Goal: Task Accomplishment & Management: Manage account settings

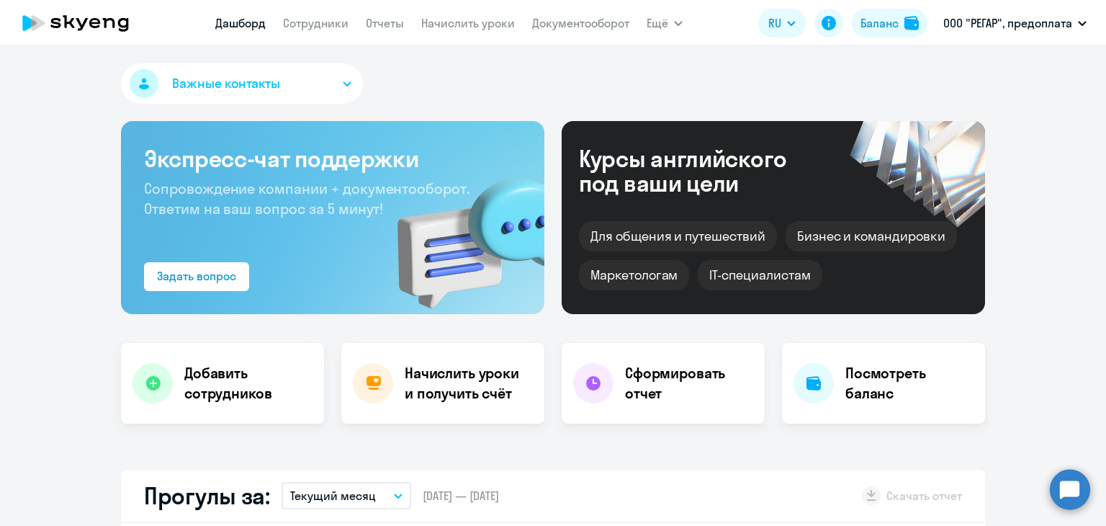
select select "30"
click at [454, 9] on nav "[PERSON_NAME] Отчеты Начислить уроки Документооборот" at bounding box center [422, 23] width 414 height 29
click at [464, 36] on nav "[PERSON_NAME] Отчеты Начислить уроки Документооборот" at bounding box center [422, 23] width 414 height 29
click at [461, 27] on link "Начислить уроки" at bounding box center [468, 23] width 94 height 14
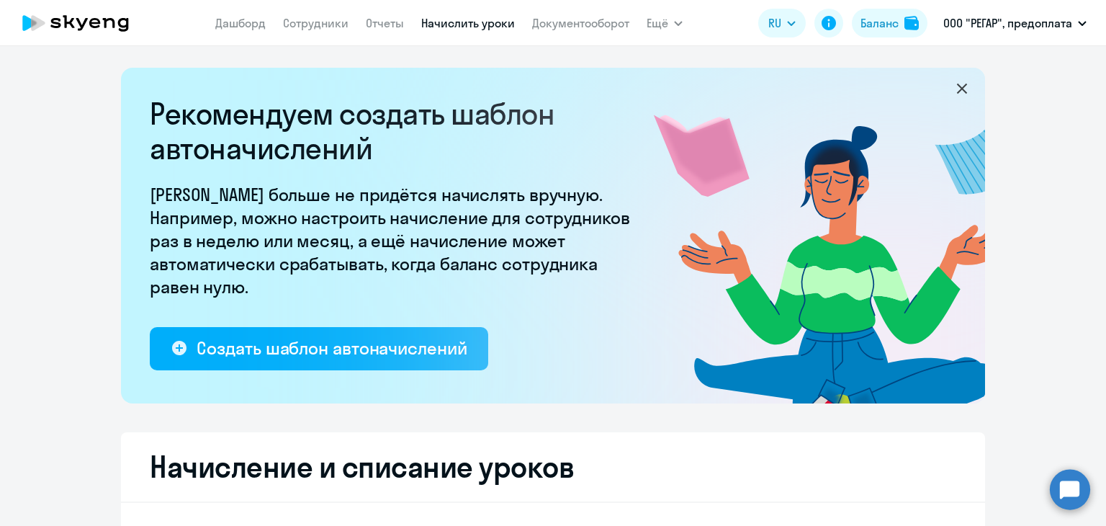
select select "10"
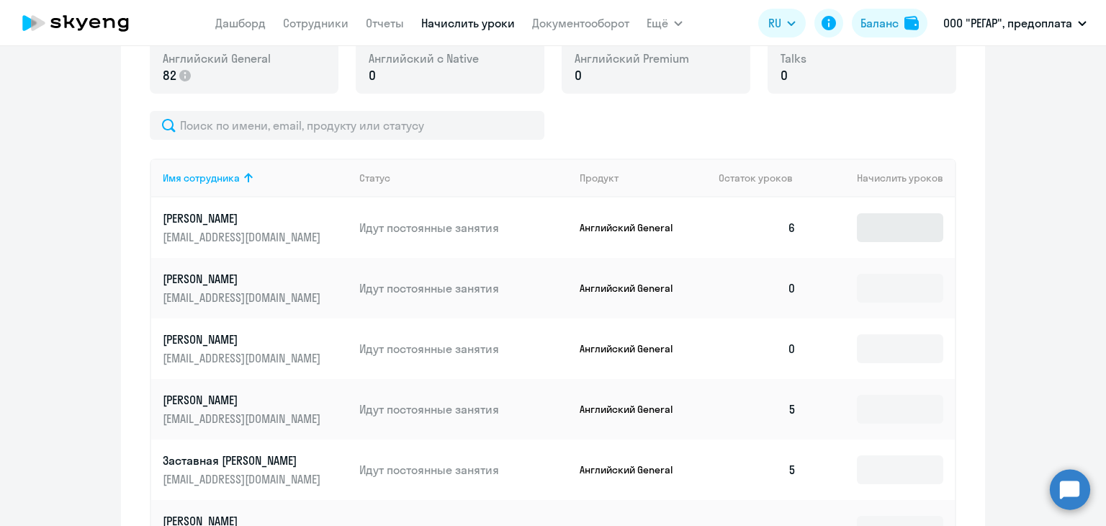
scroll to position [541, 0]
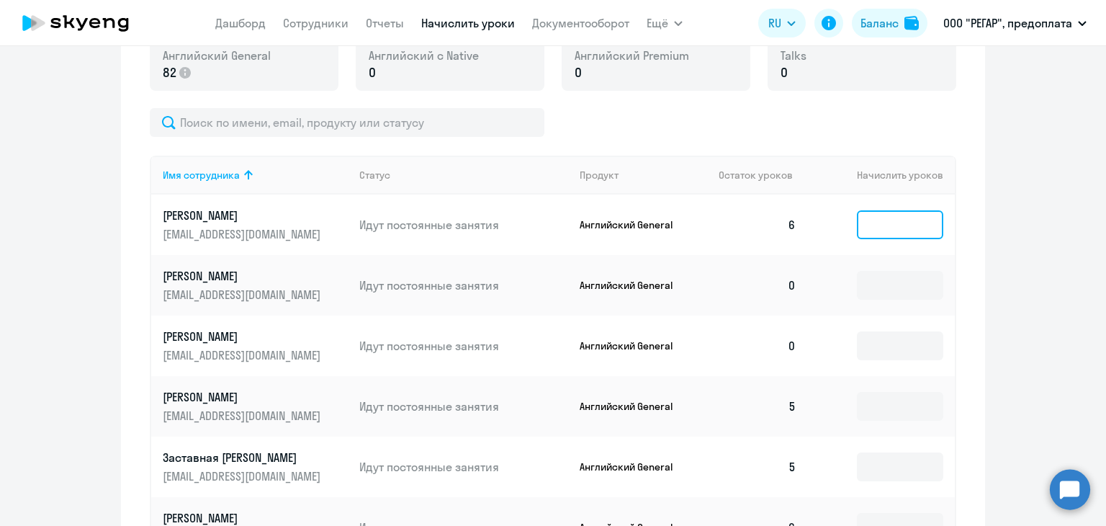
click at [883, 228] on input at bounding box center [900, 224] width 86 height 29
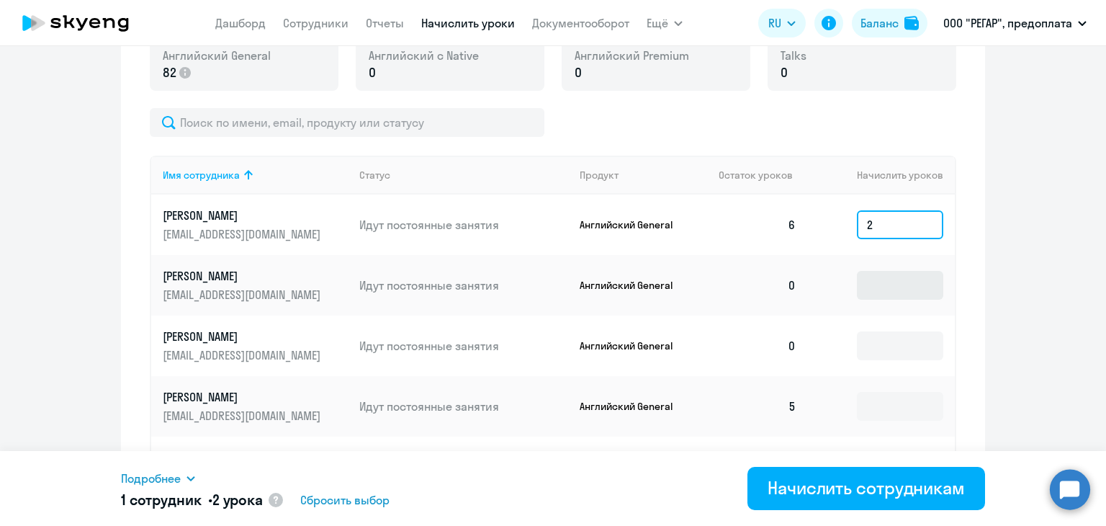
type input "2"
click at [869, 275] on input at bounding box center [900, 285] width 86 height 29
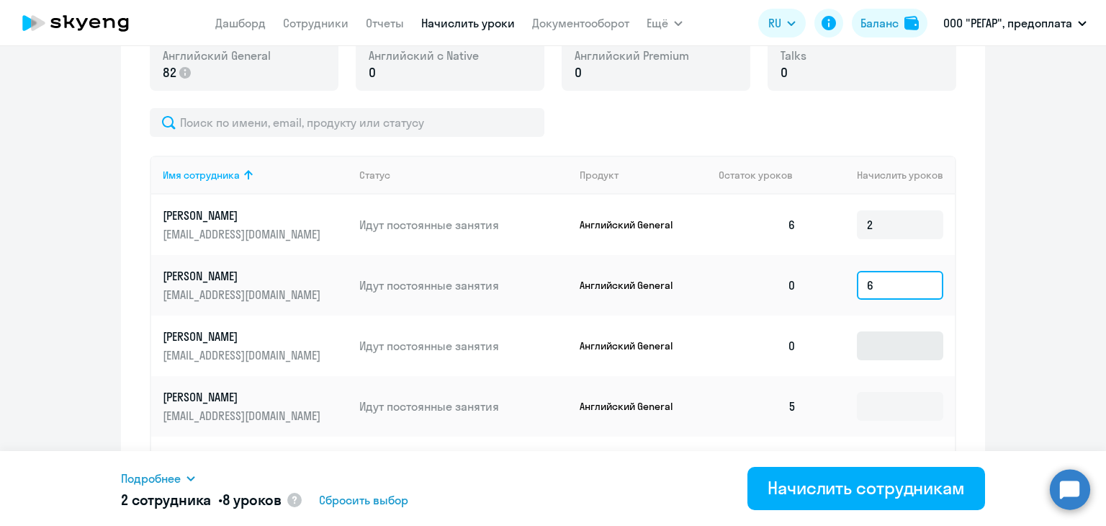
type input "6"
click at [884, 342] on input at bounding box center [900, 345] width 86 height 29
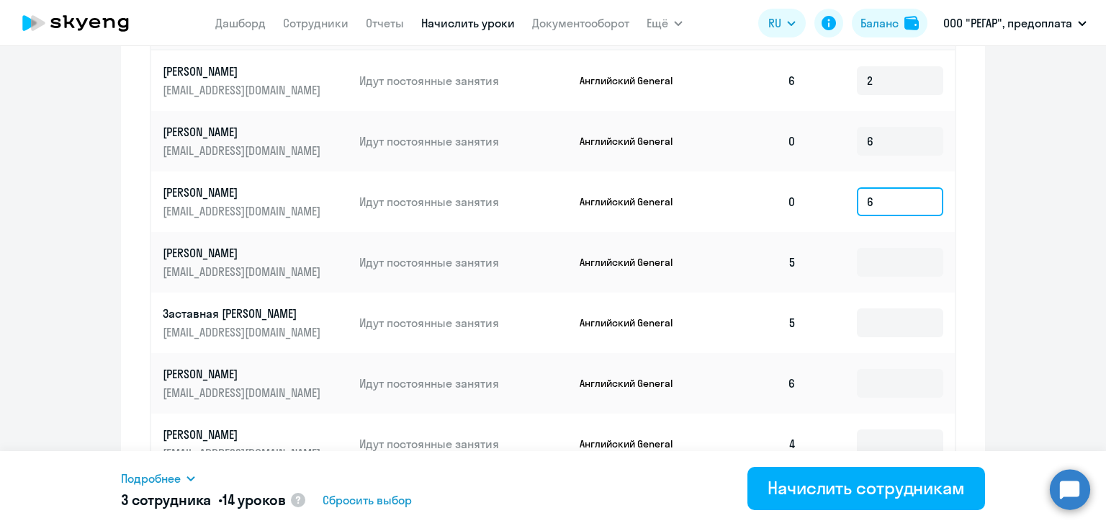
scroll to position [685, 0]
type input "6"
click at [893, 265] on input at bounding box center [900, 262] width 86 height 29
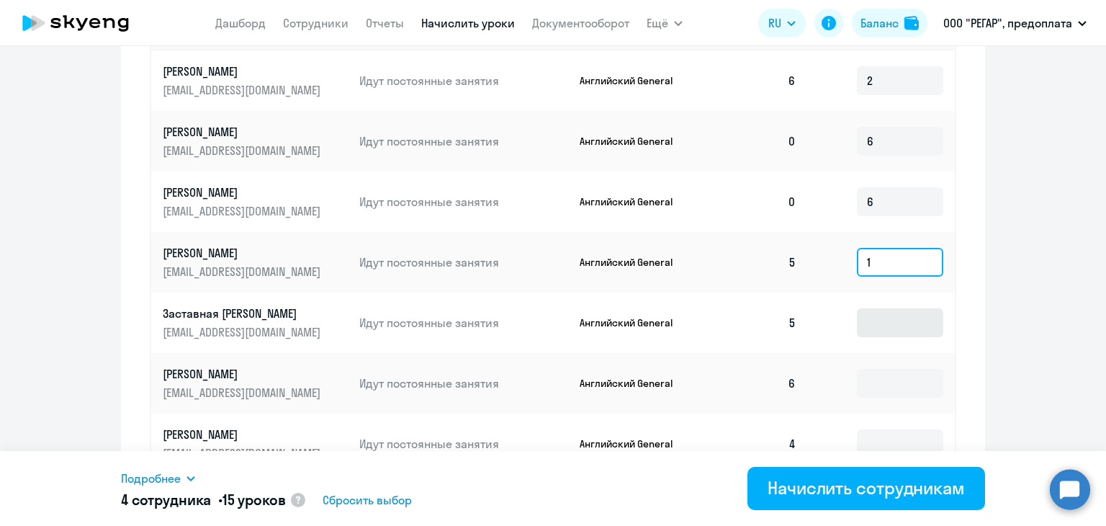
type input "1"
click at [901, 325] on input at bounding box center [900, 322] width 86 height 29
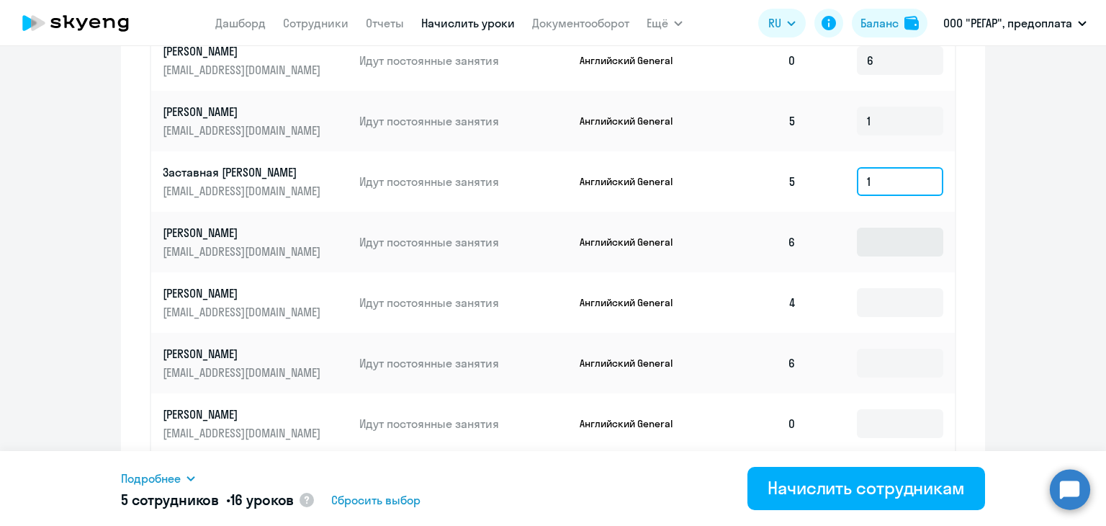
scroll to position [829, 0]
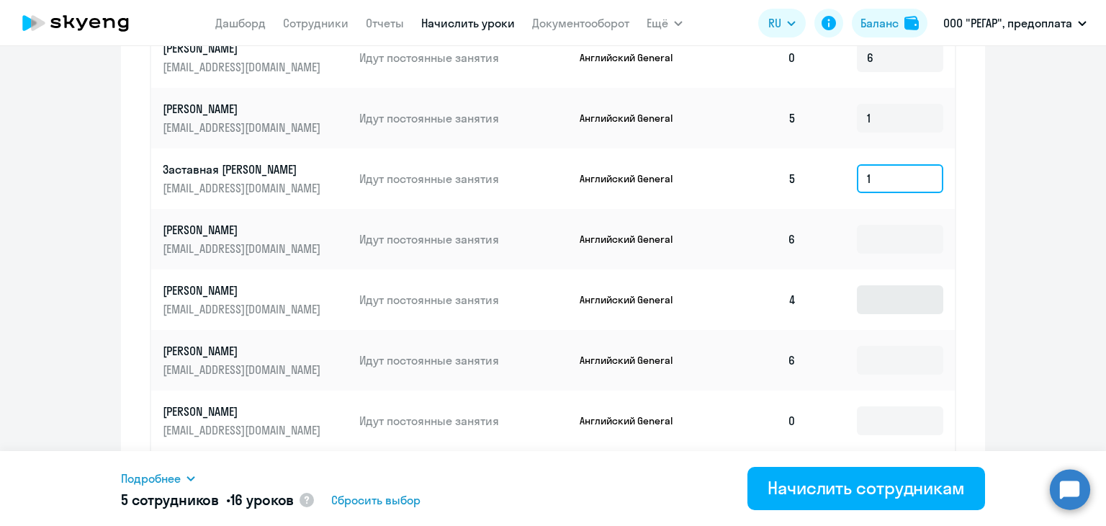
type input "1"
click at [881, 309] on input at bounding box center [900, 299] width 86 height 29
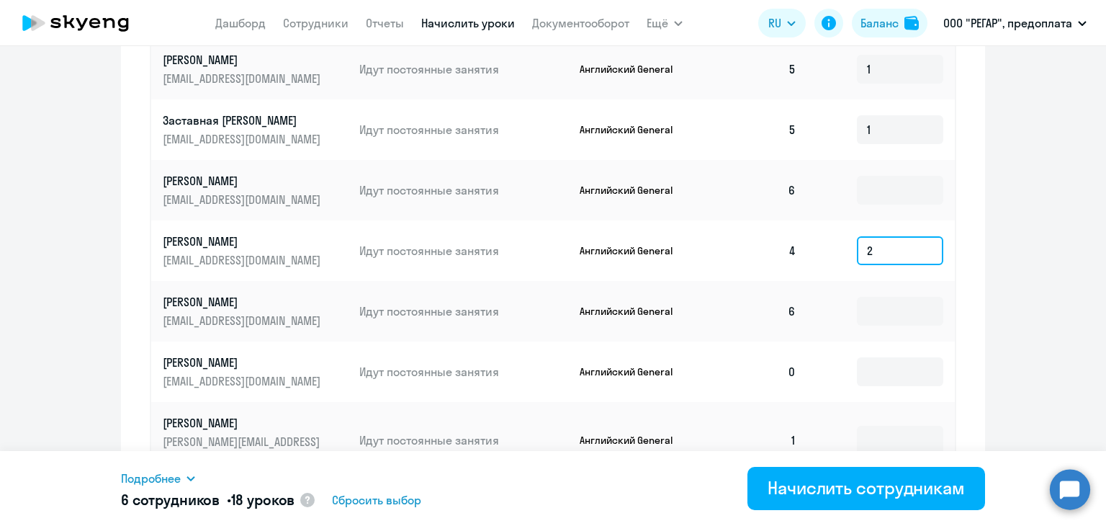
scroll to position [901, 0]
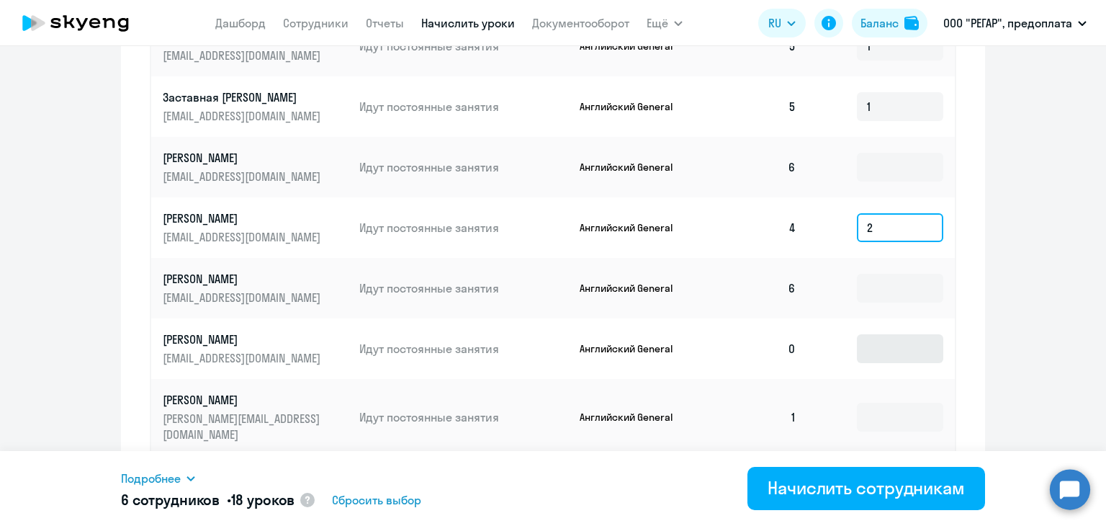
type input "2"
click at [881, 349] on input at bounding box center [900, 348] width 86 height 29
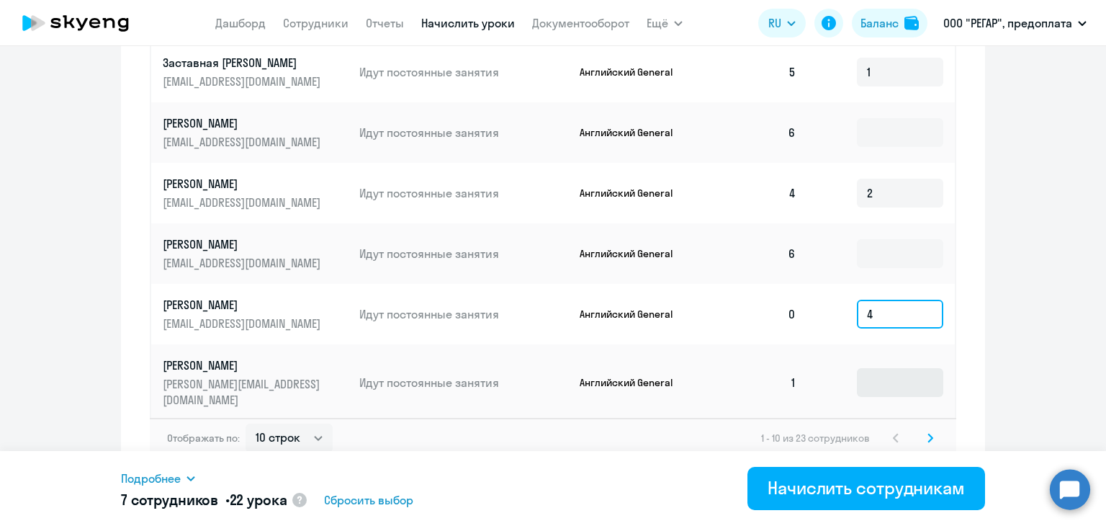
type input "4"
click at [881, 368] on input at bounding box center [900, 382] width 86 height 29
type input "5"
click at [927, 433] on icon at bounding box center [930, 438] width 6 height 10
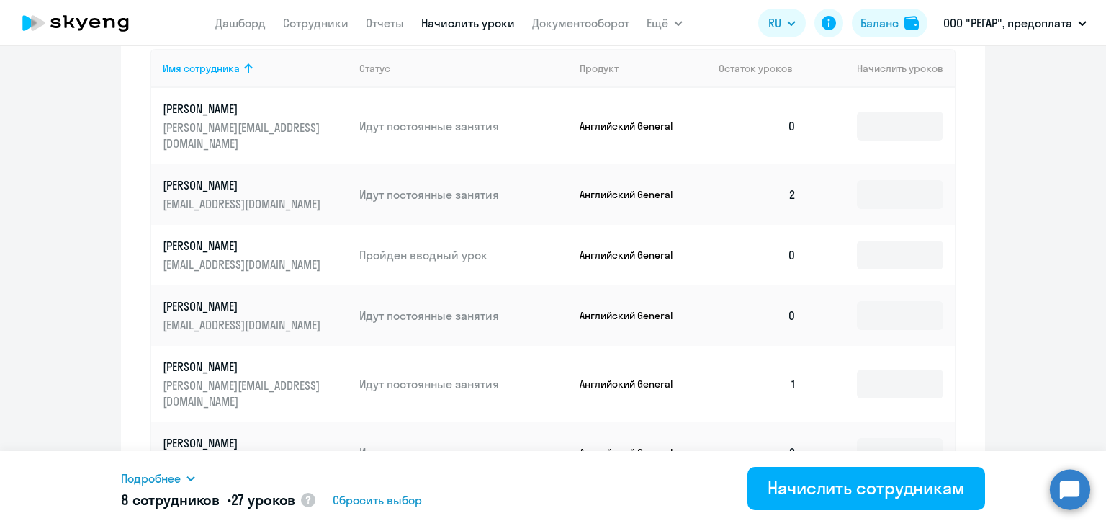
scroll to position [576, 0]
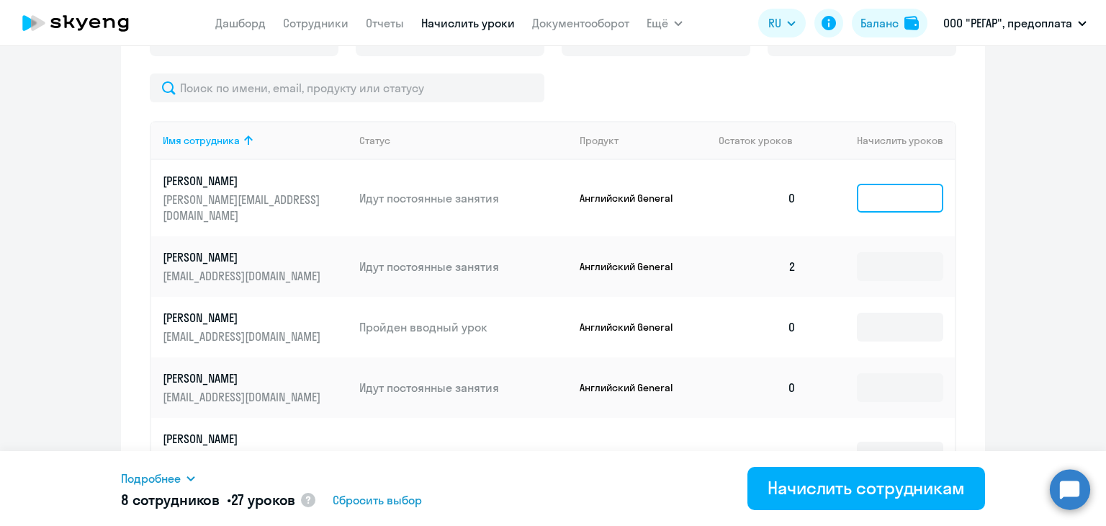
click at [893, 185] on input at bounding box center [900, 198] width 86 height 29
type input "6"
click at [904, 252] on input at bounding box center [900, 266] width 86 height 29
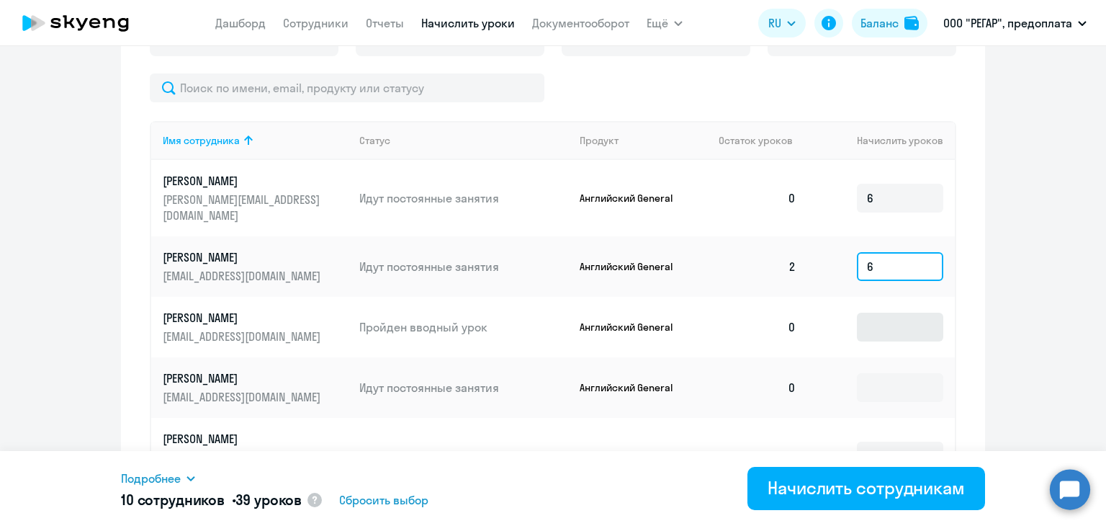
type input "6"
click at [875, 312] on input at bounding box center [900, 326] width 86 height 29
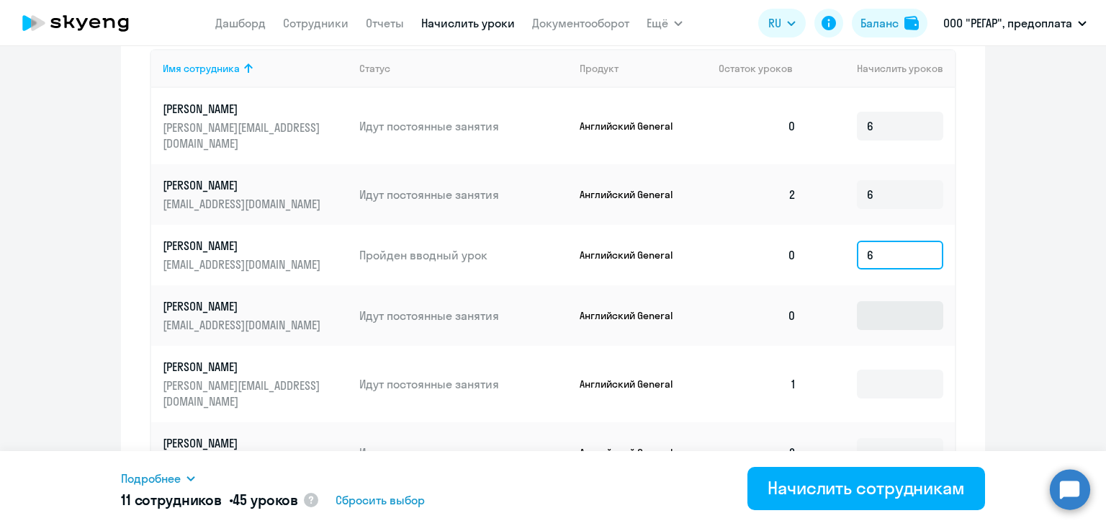
type input "6"
click at [875, 306] on input at bounding box center [900, 315] width 86 height 29
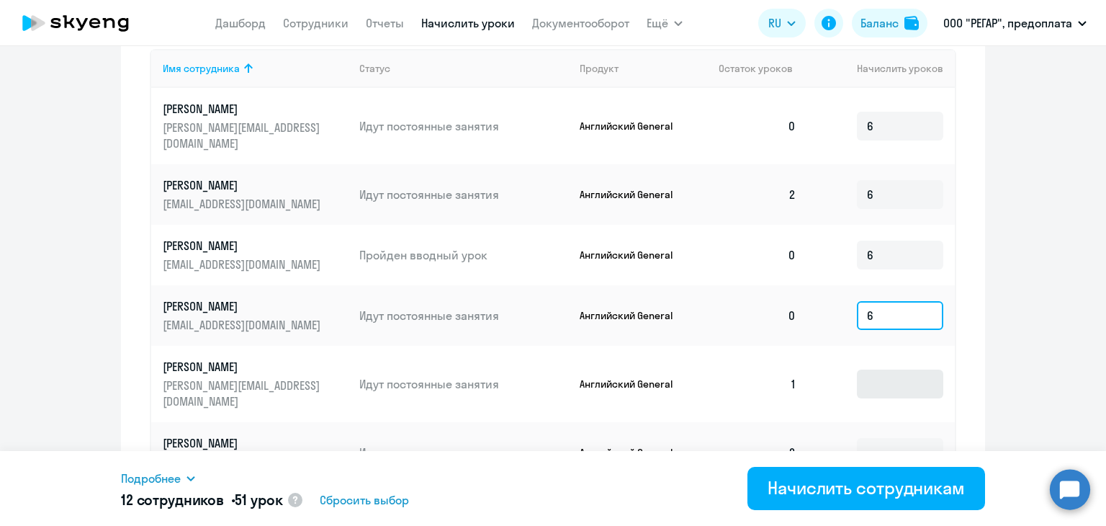
type input "6"
click at [887, 369] on input at bounding box center [900, 383] width 86 height 29
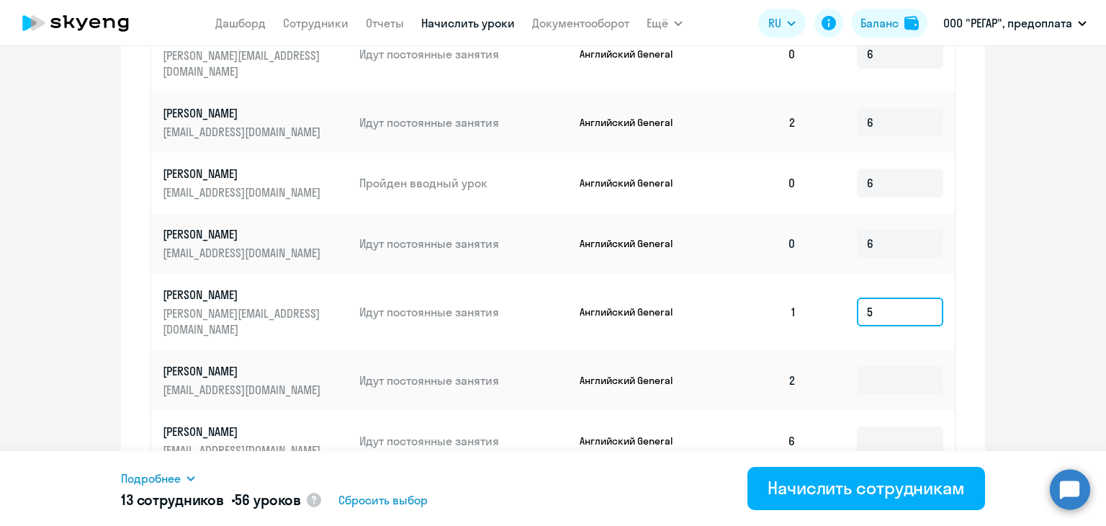
scroll to position [792, 0]
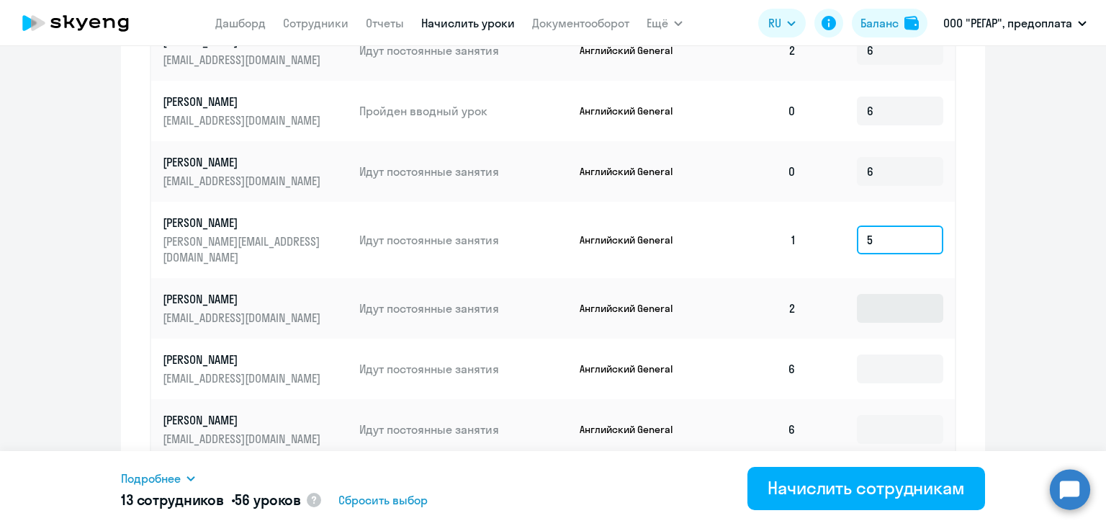
type input "5"
click at [891, 294] on input at bounding box center [900, 308] width 86 height 29
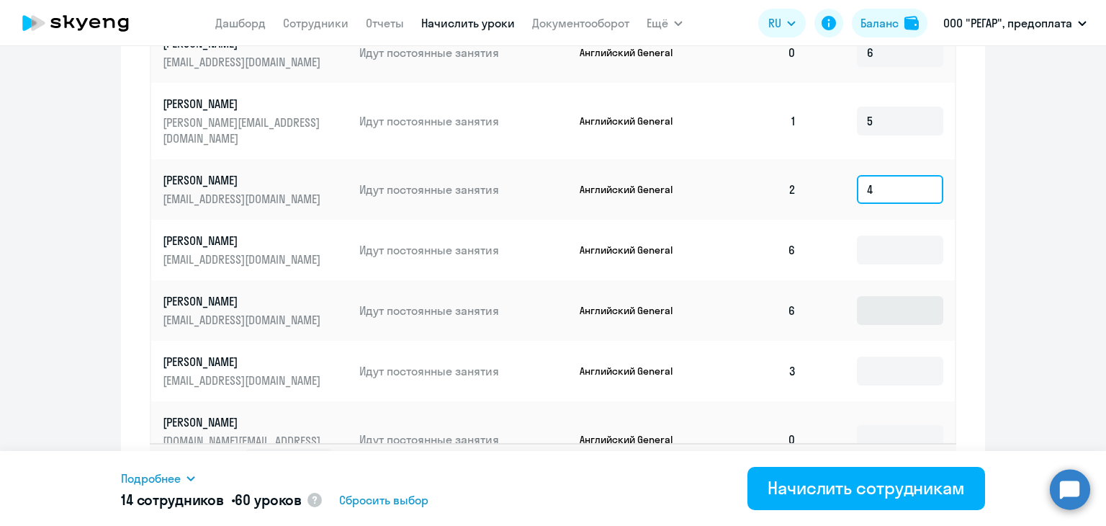
scroll to position [936, 0]
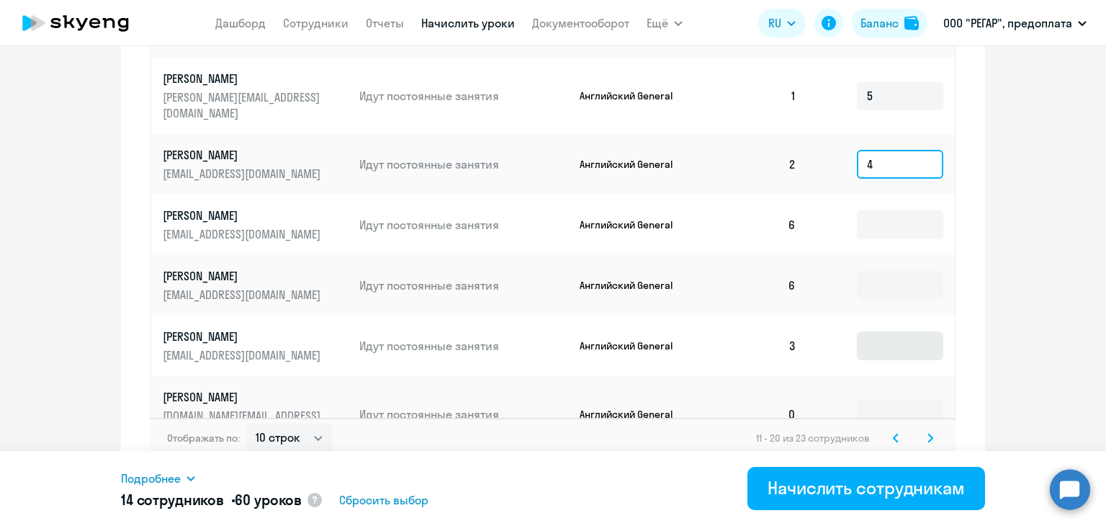
type input "4"
click at [891, 331] on input at bounding box center [900, 345] width 86 height 29
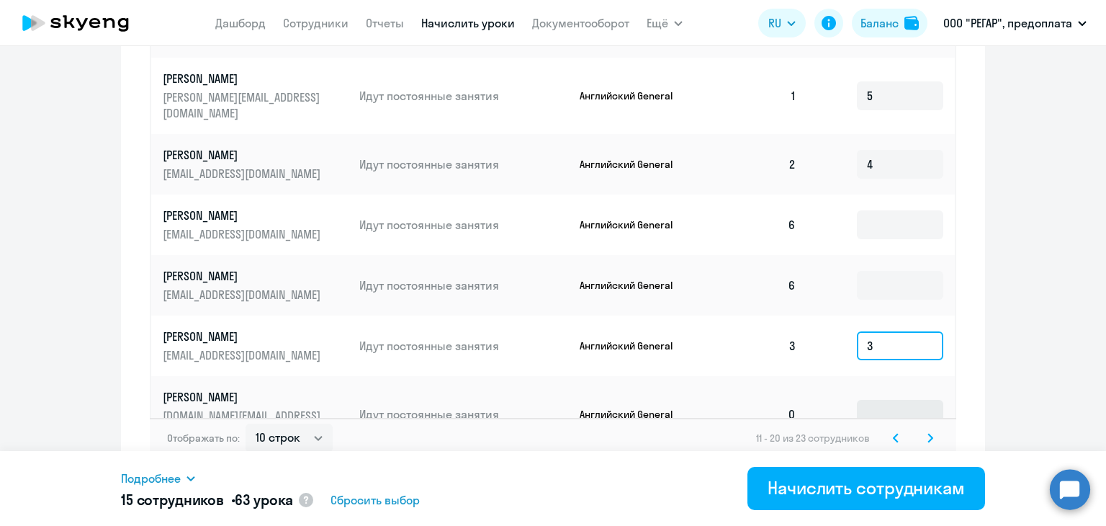
type input "3"
click at [881, 400] on input at bounding box center [900, 414] width 86 height 29
type input "6"
click at [928, 433] on icon at bounding box center [930, 437] width 4 height 8
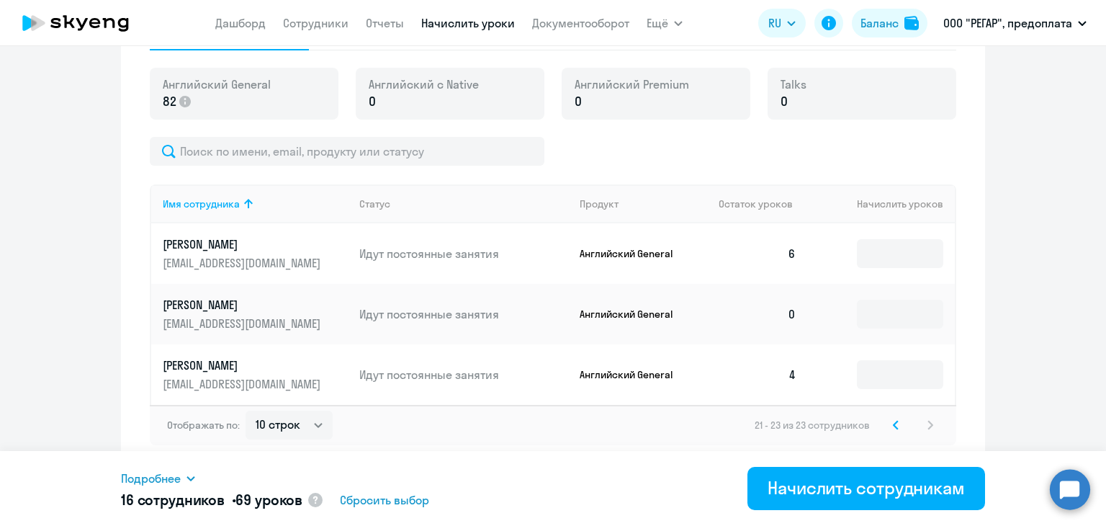
scroll to position [513, 0]
click at [893, 303] on input at bounding box center [900, 314] width 86 height 29
type input "6"
click at [897, 376] on input at bounding box center [900, 374] width 86 height 29
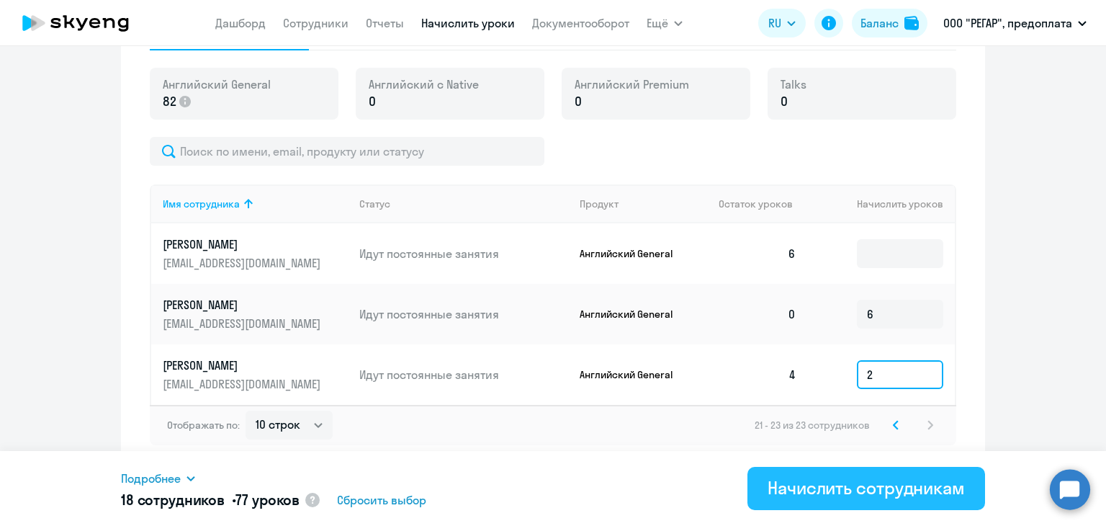
type input "2"
click at [855, 484] on div "Начислить сотрудникам" at bounding box center [865, 487] width 197 height 23
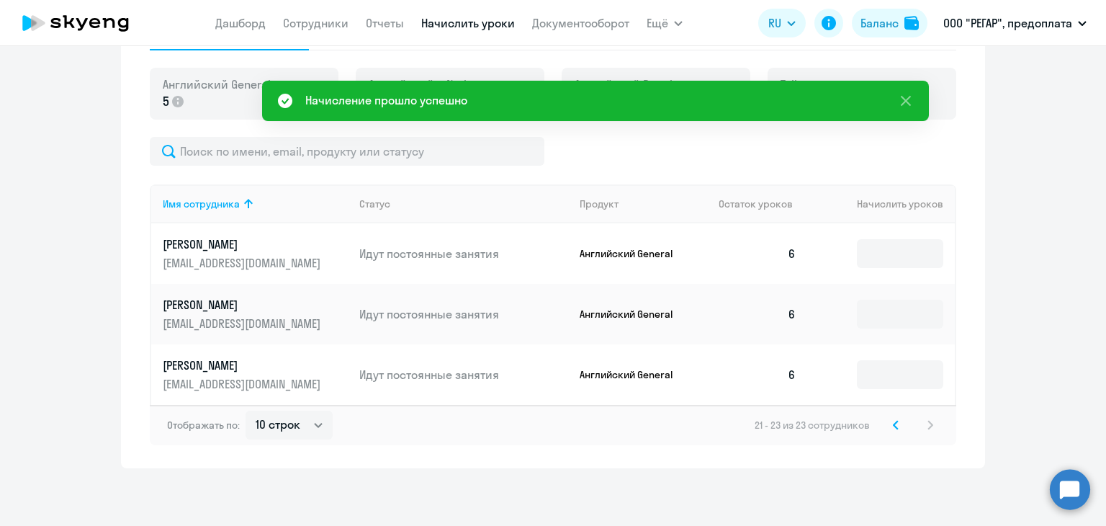
click at [893, 429] on icon at bounding box center [896, 425] width 6 height 10
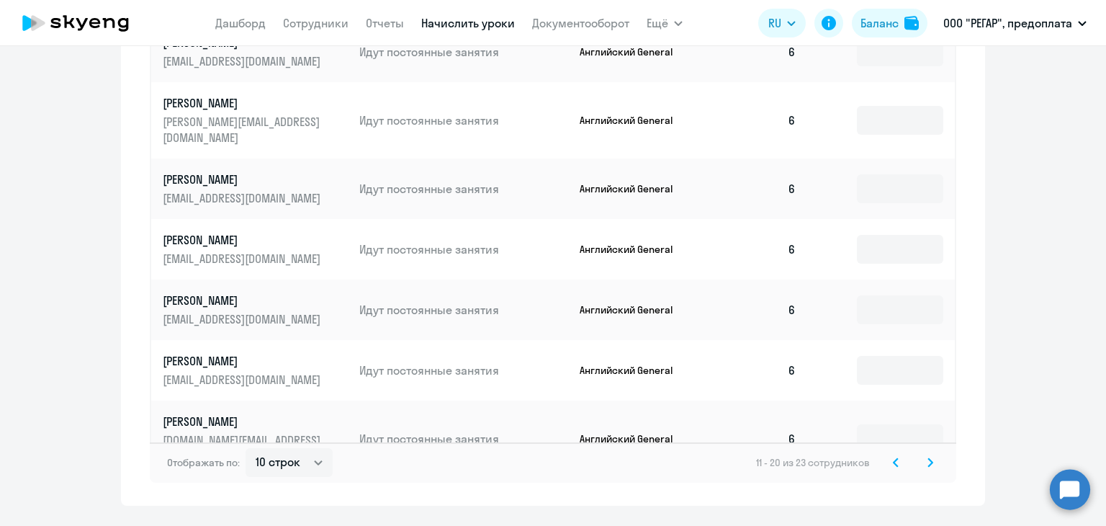
scroll to position [936, 0]
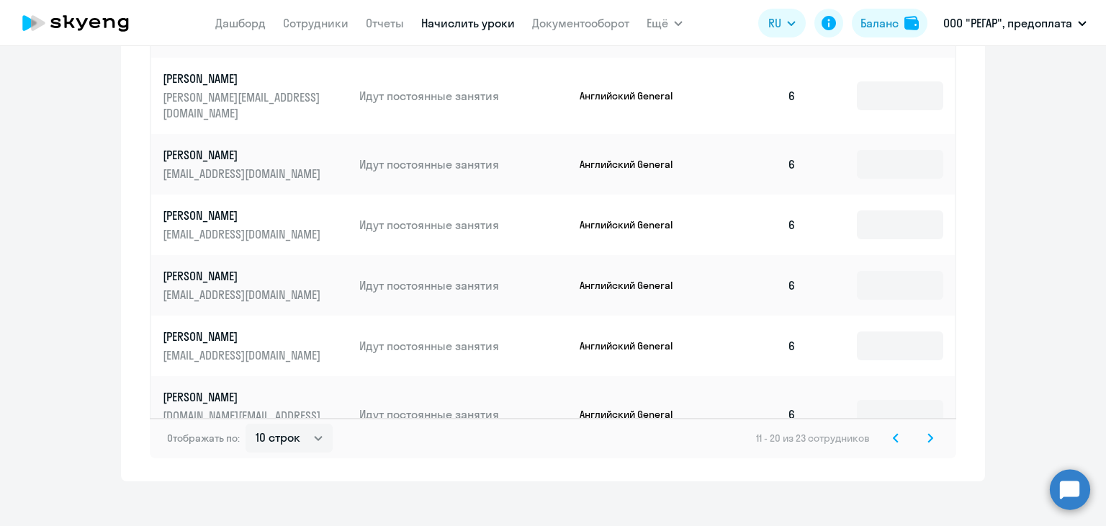
click at [893, 433] on icon at bounding box center [895, 437] width 4 height 8
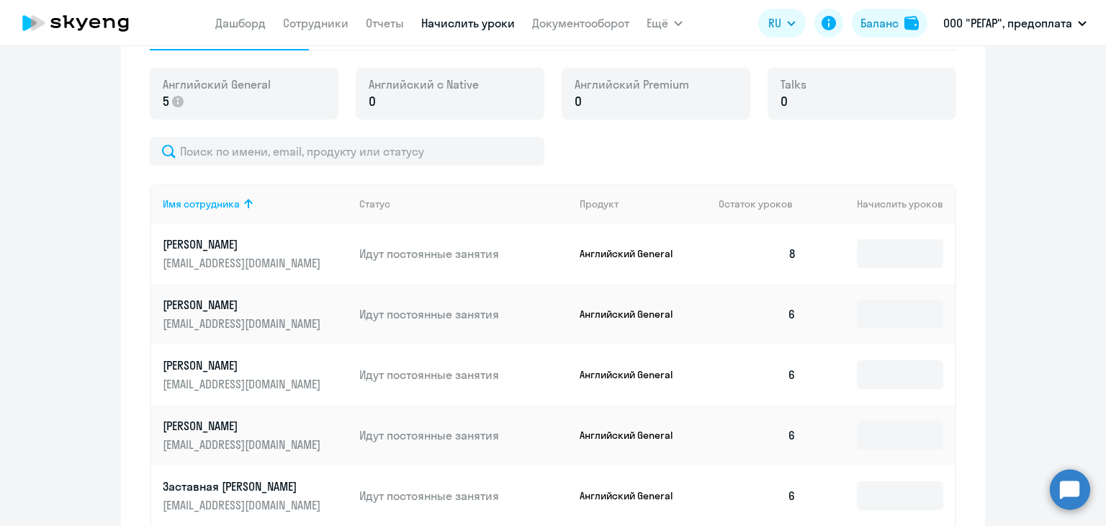
scroll to position [432, 0]
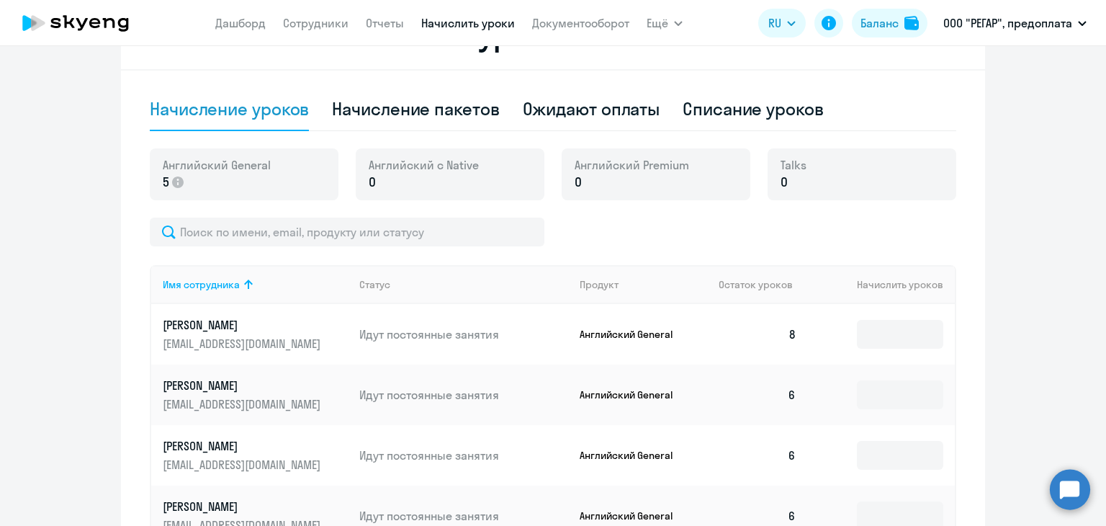
click at [783, 338] on td "8" at bounding box center [757, 334] width 101 height 60
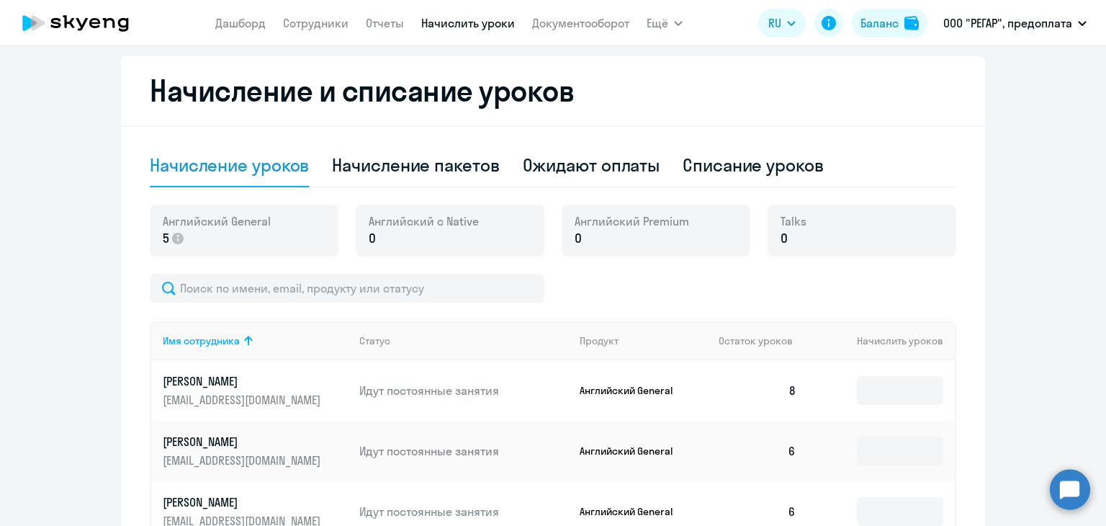
scroll to position [360, 0]
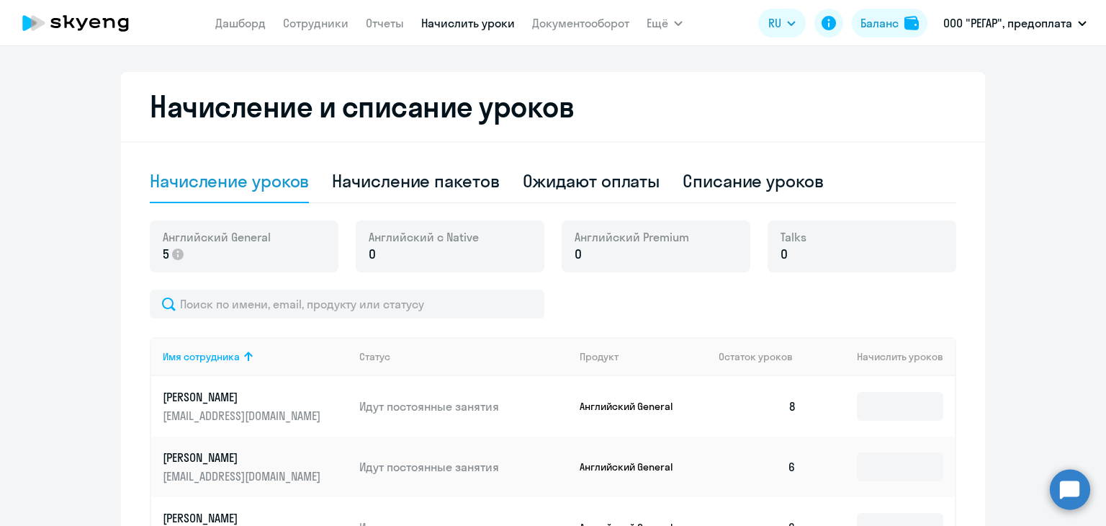
click at [232, 402] on p "[PERSON_NAME]" at bounding box center [243, 397] width 161 height 16
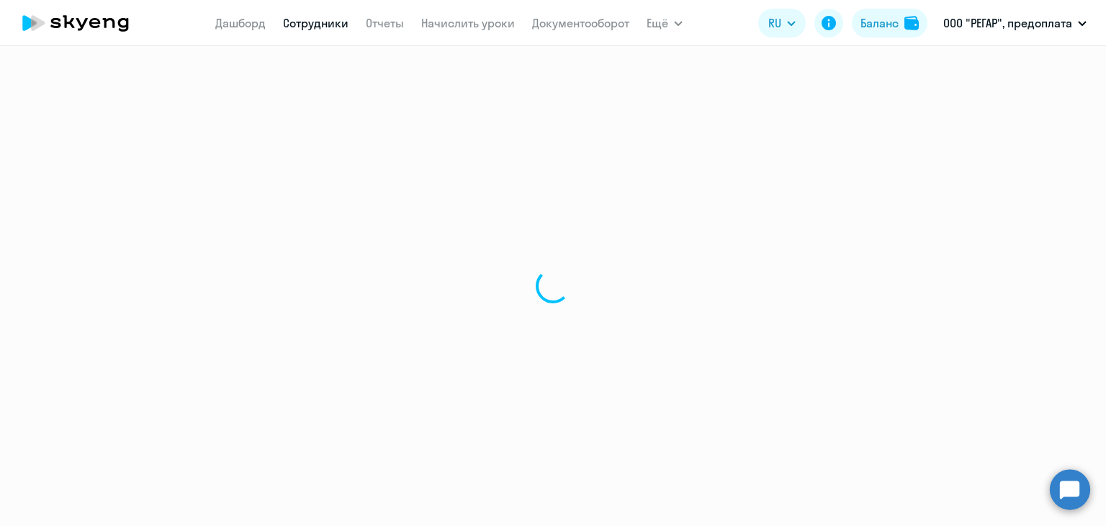
select select "english"
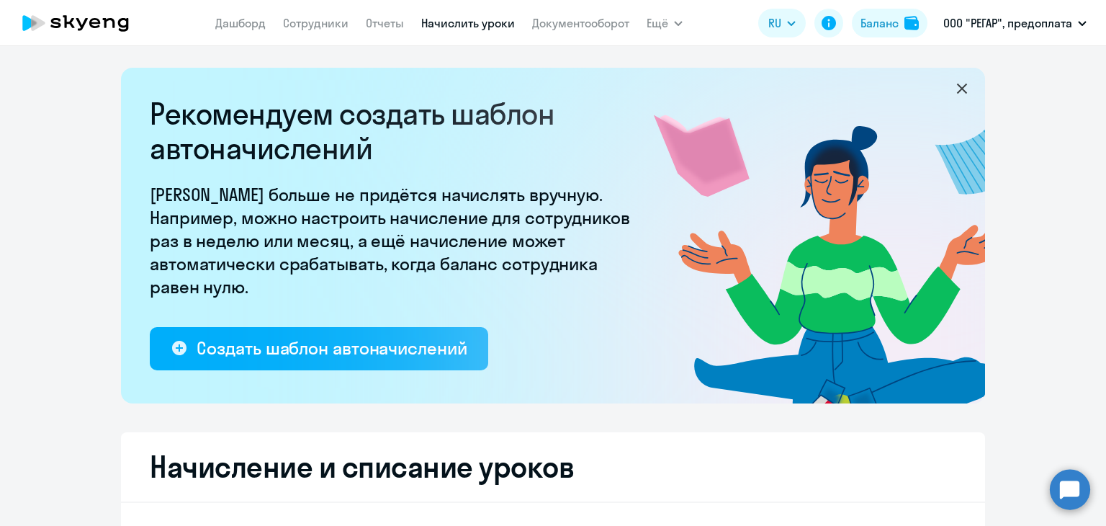
select select "10"
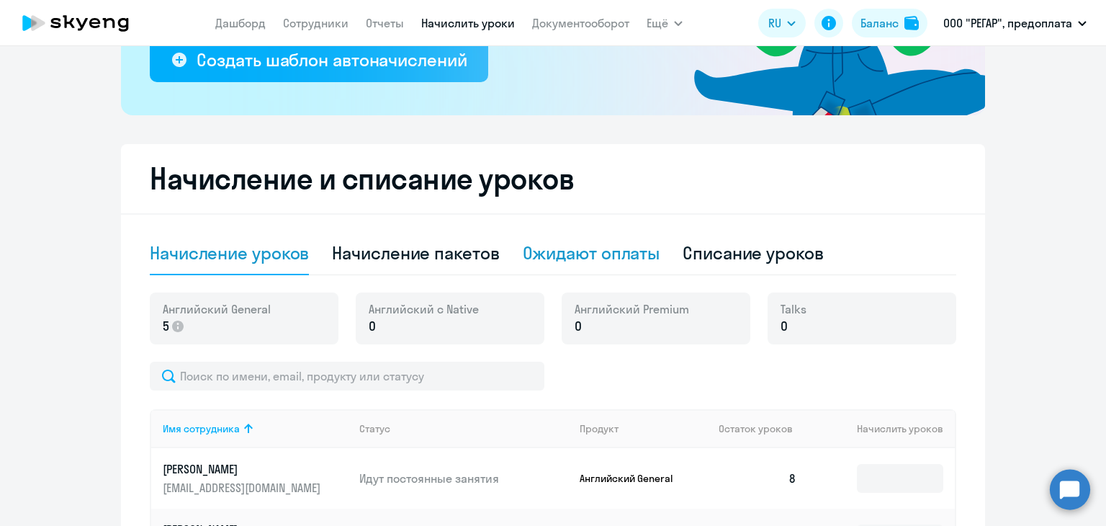
scroll to position [432, 0]
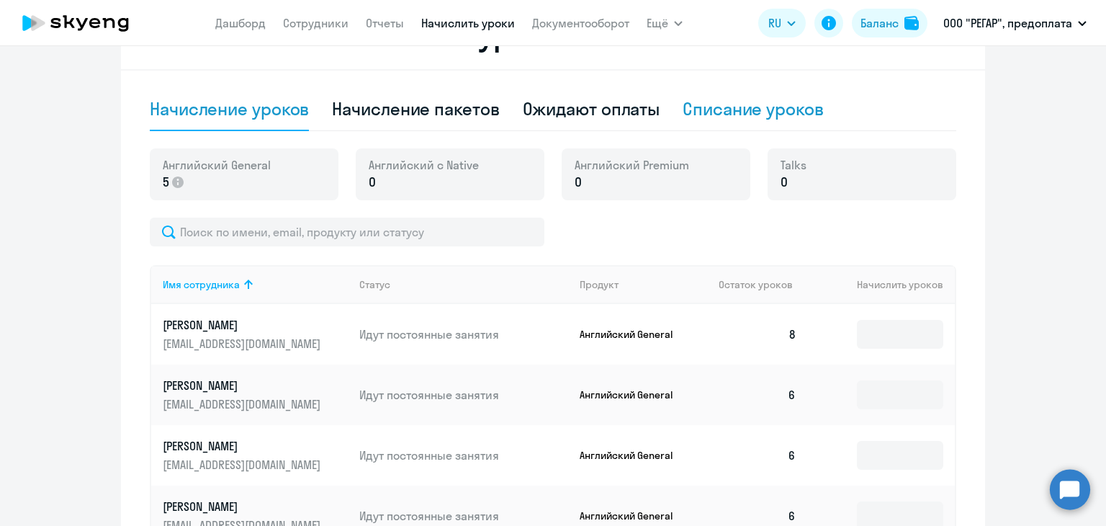
click at [713, 107] on div "Списание уроков" at bounding box center [753, 108] width 141 height 23
select select "10"
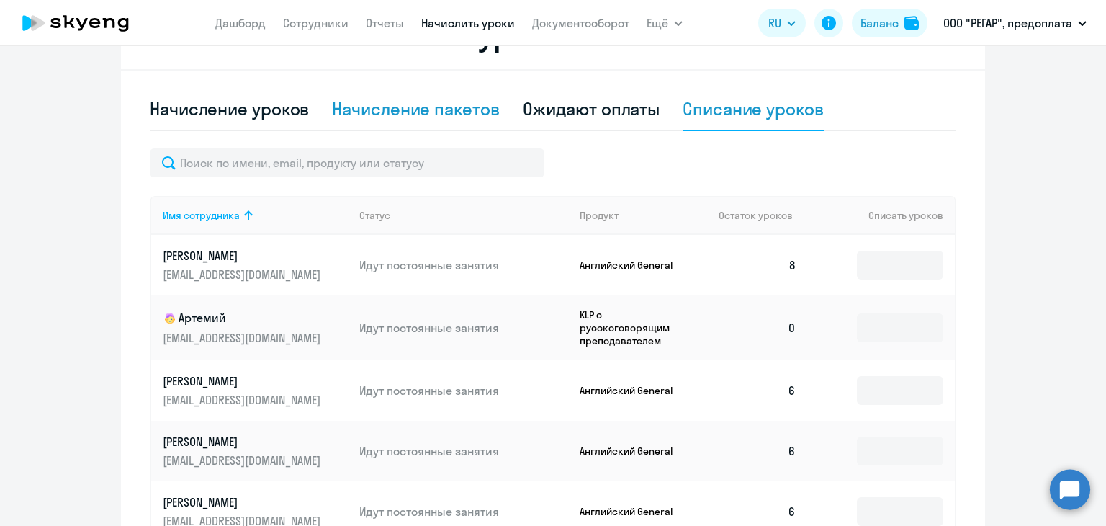
click at [444, 119] on div "Начисление пакетов" at bounding box center [415, 108] width 167 height 23
select select "10"
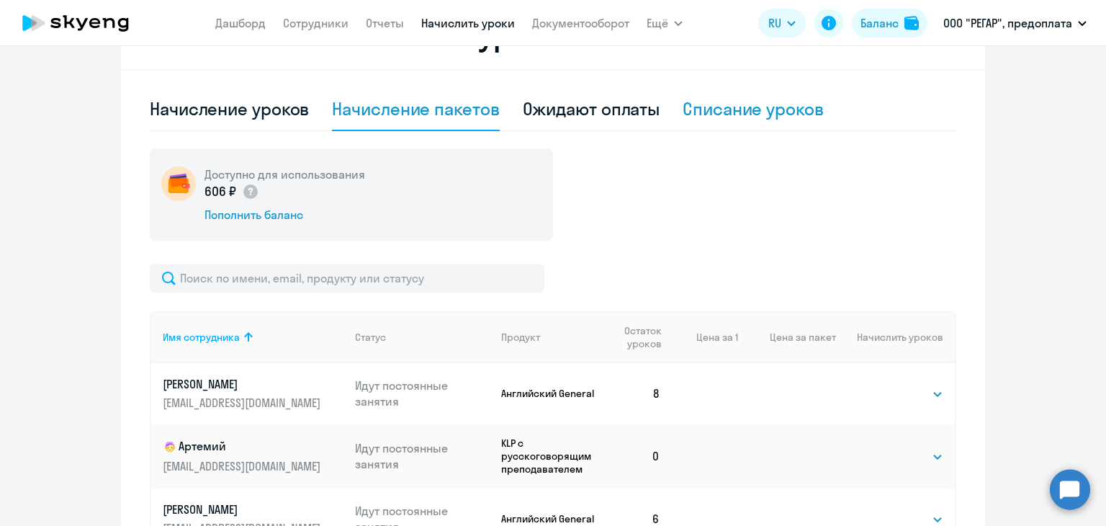
click at [717, 116] on div "Списание уроков" at bounding box center [753, 108] width 141 height 23
select select "10"
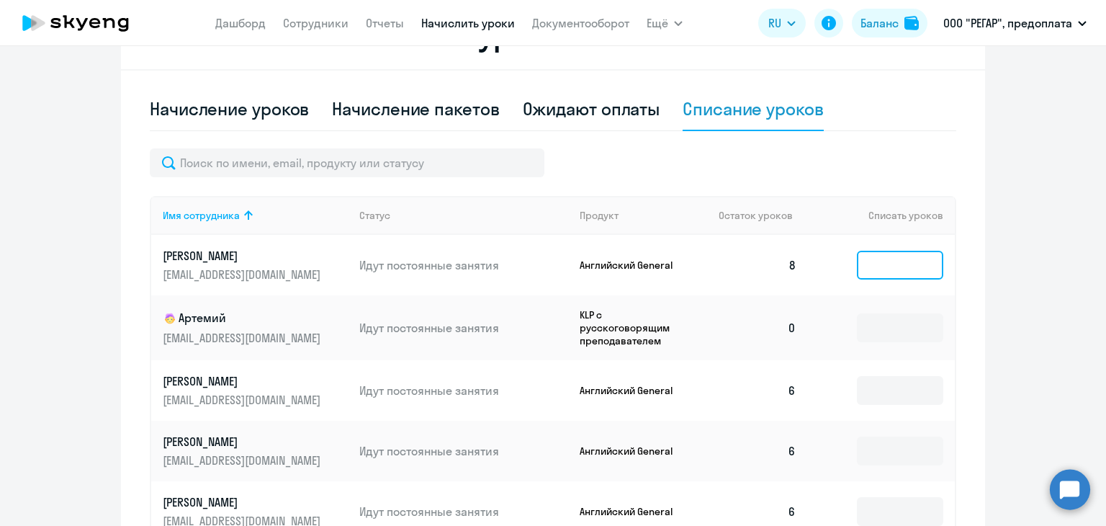
click at [878, 274] on input at bounding box center [900, 265] width 86 height 29
type input "2"
type input "1"
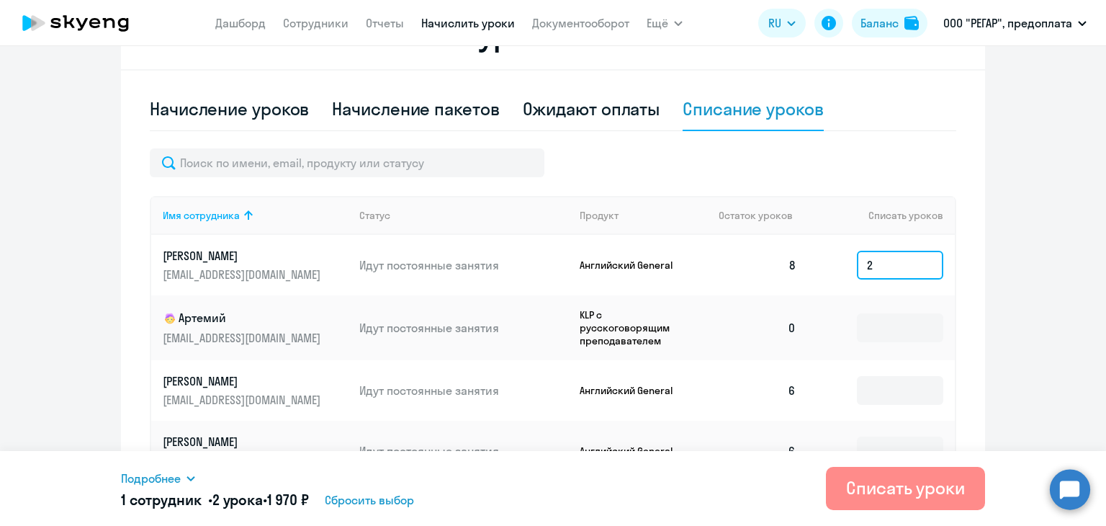
type input "2"
click at [884, 496] on div "Списать уроки" at bounding box center [905, 487] width 119 height 23
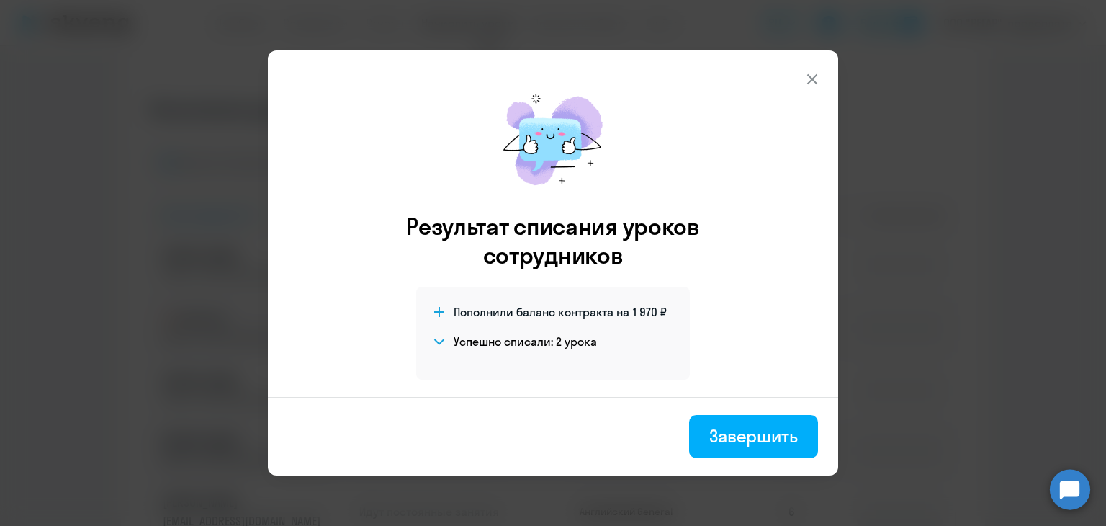
click at [816, 74] on icon at bounding box center [812, 79] width 10 height 10
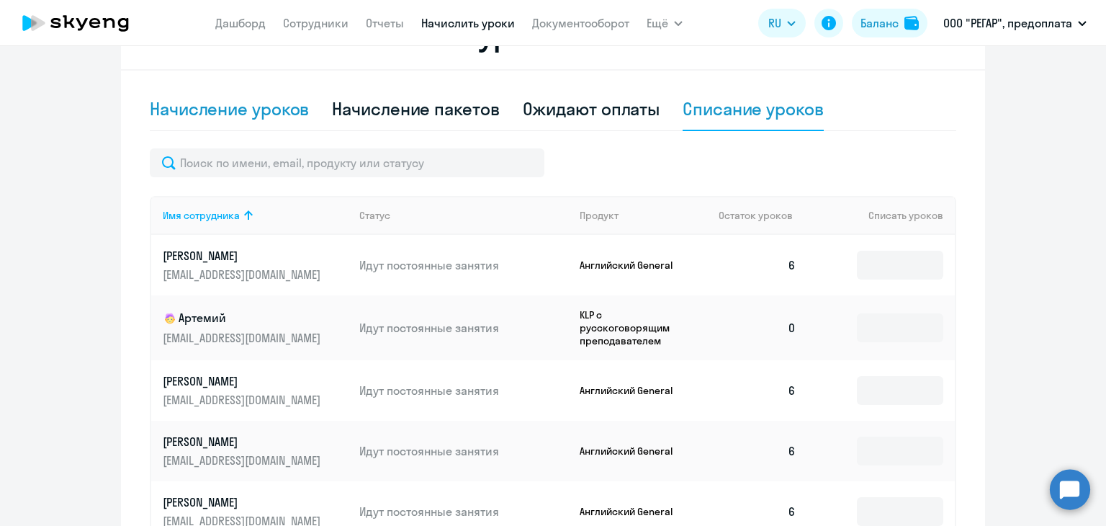
click at [229, 115] on div "Начисление уроков" at bounding box center [229, 108] width 159 height 23
select select "10"
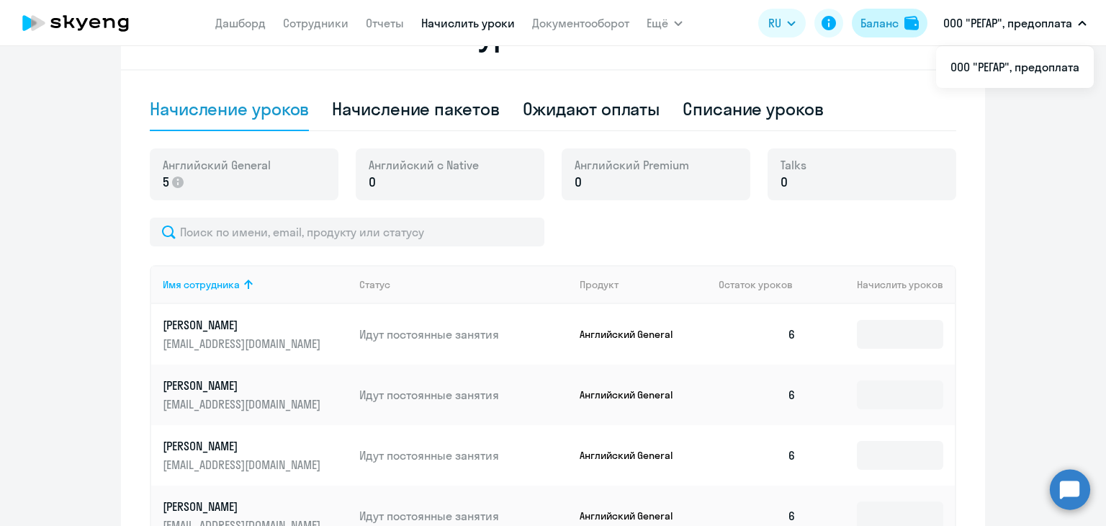
click at [891, 18] on div "Баланс" at bounding box center [879, 22] width 38 height 17
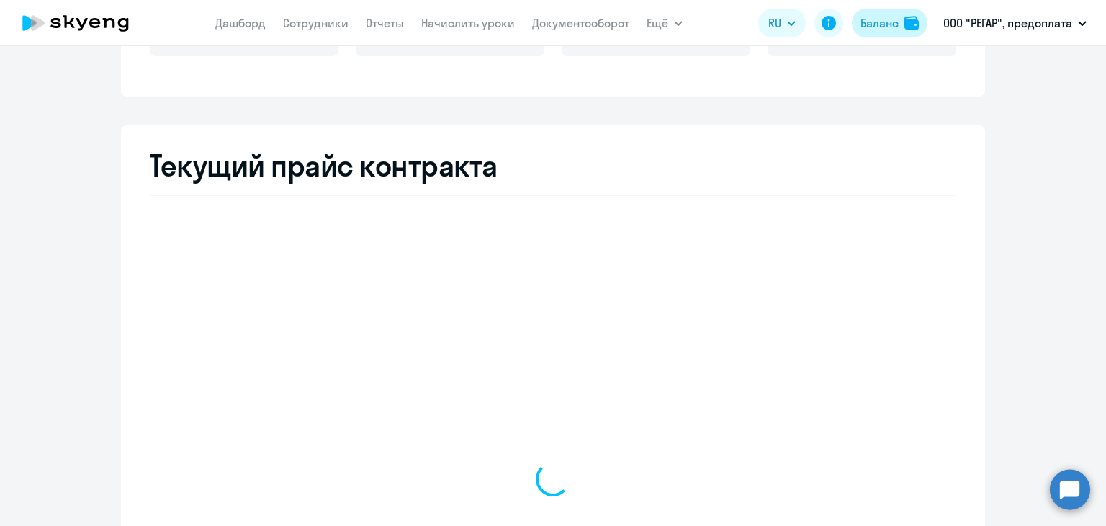
scroll to position [474, 0]
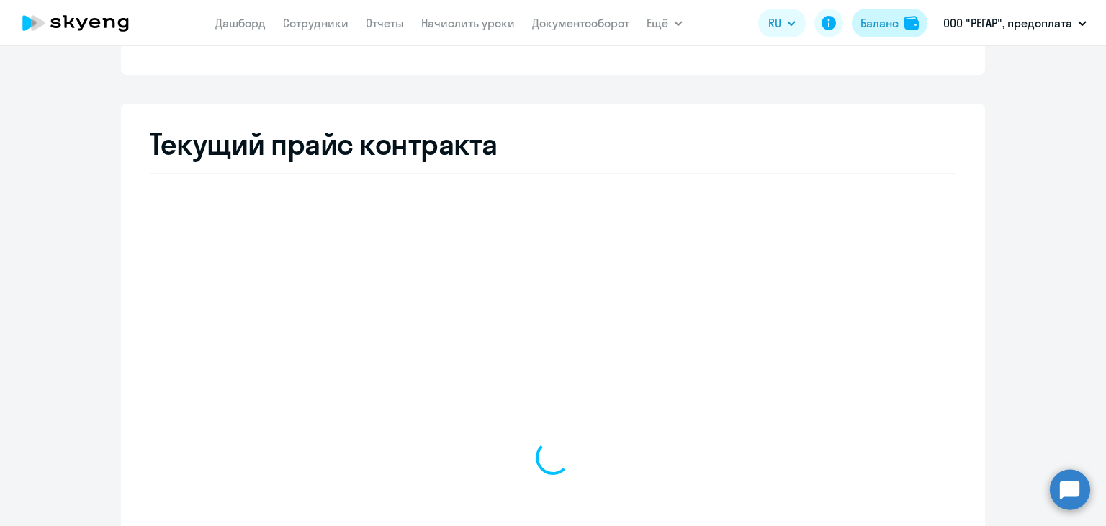
select select "english_adult_not_native_speaker"
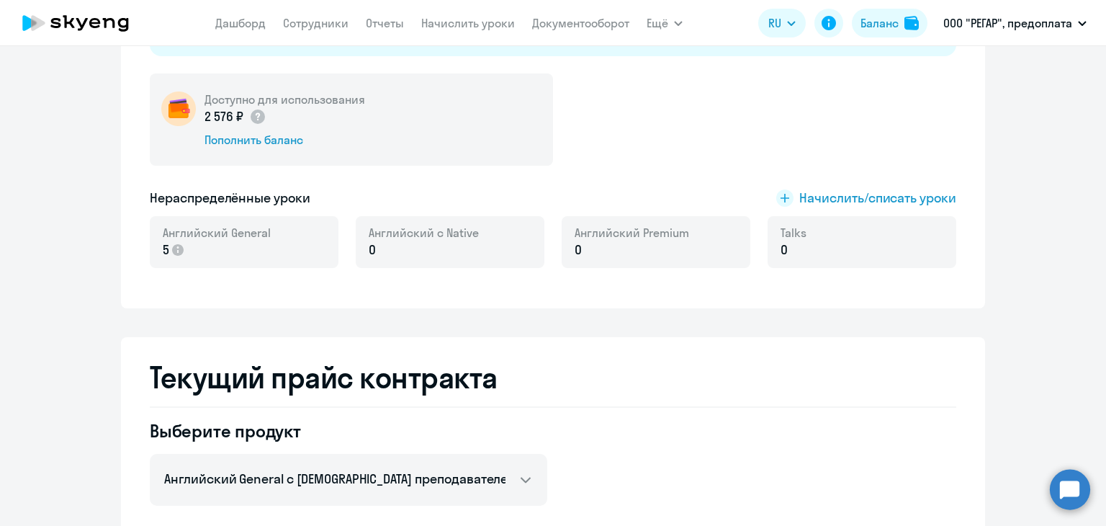
scroll to position [114, 0]
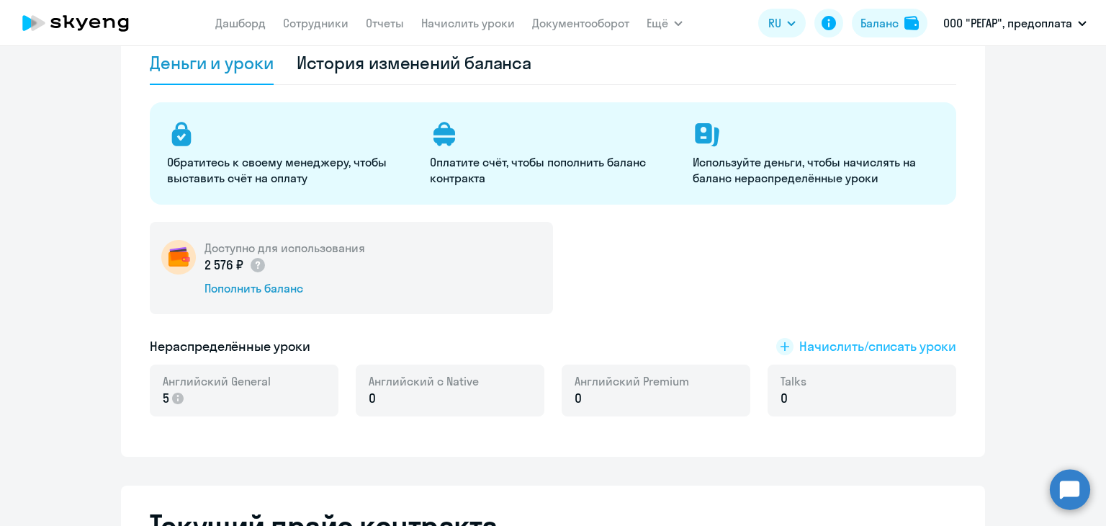
click at [853, 346] on span "Начислить/списать уроки" at bounding box center [877, 346] width 157 height 19
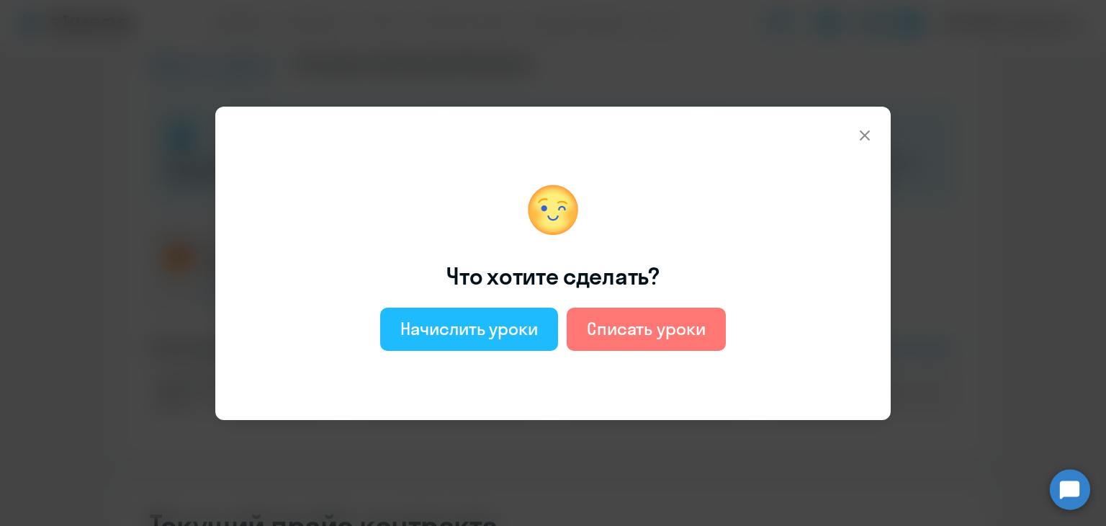
click at [489, 332] on div "Начислить уроки" at bounding box center [469, 328] width 138 height 23
select select "english_adult_not_native_speaker"
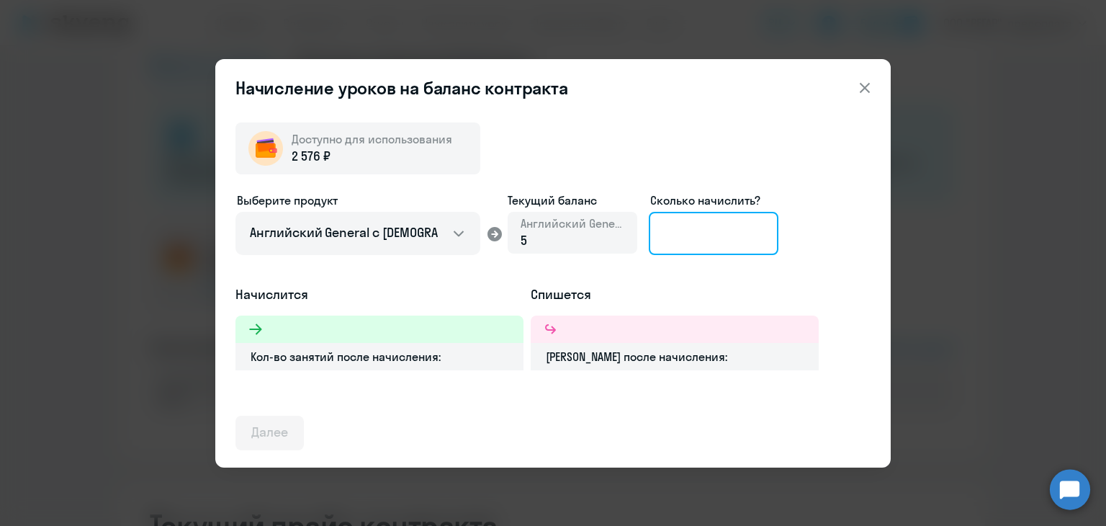
click at [680, 247] on input at bounding box center [714, 233] width 130 height 43
type input "2"
type input "3"
type input "2"
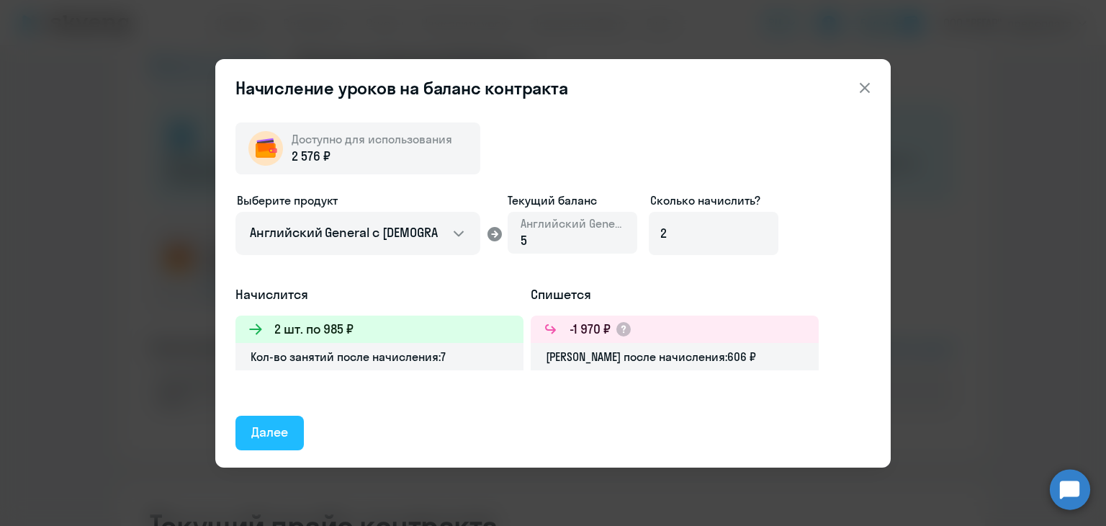
click at [259, 438] on div "Далее" at bounding box center [269, 432] width 37 height 19
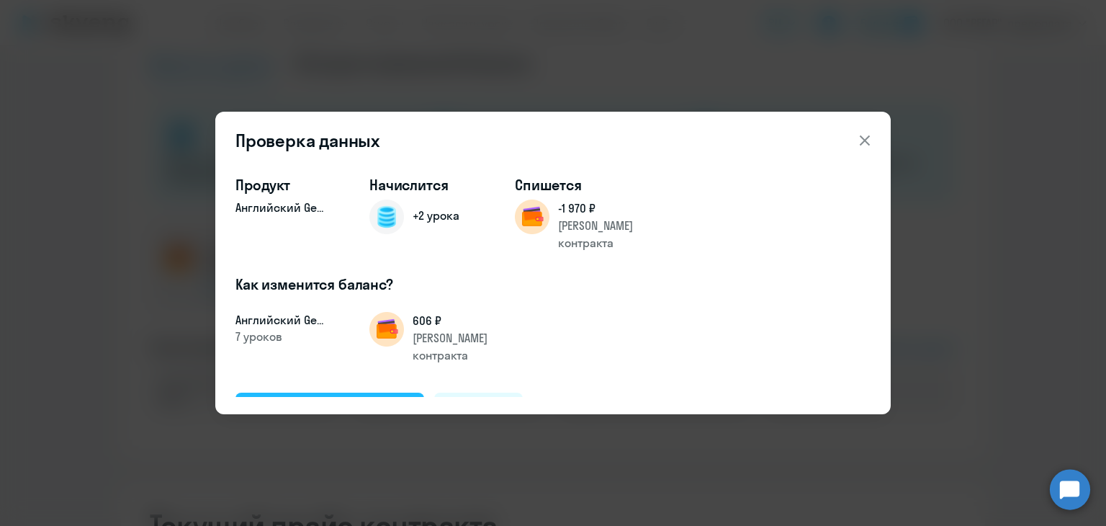
click at [328, 400] on div "Подтвердить и начислить" at bounding box center [329, 409] width 157 height 19
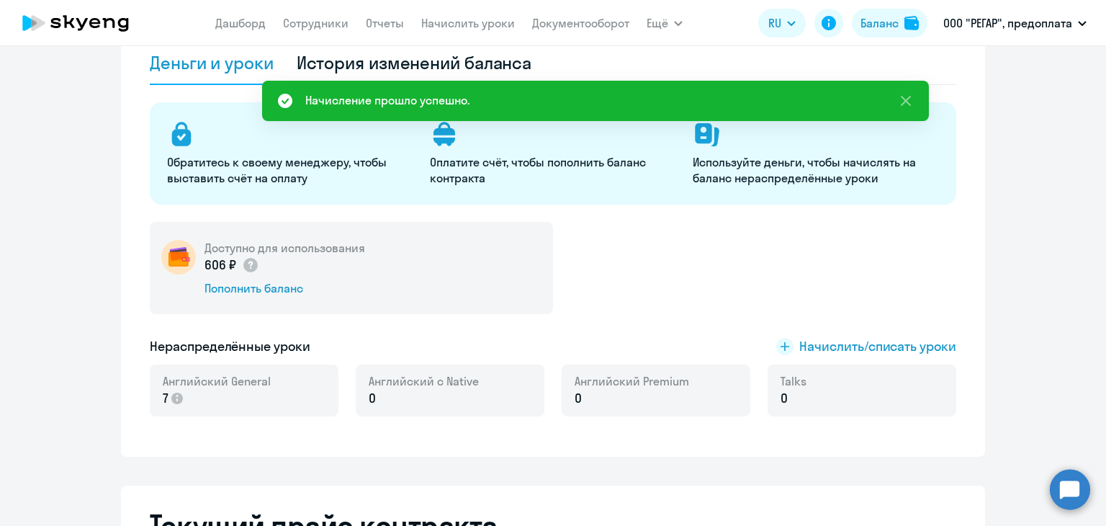
click at [456, 14] on app-menu-item-link "Начислить уроки" at bounding box center [468, 23] width 94 height 18
click at [456, 27] on link "Начислить уроки" at bounding box center [468, 23] width 94 height 14
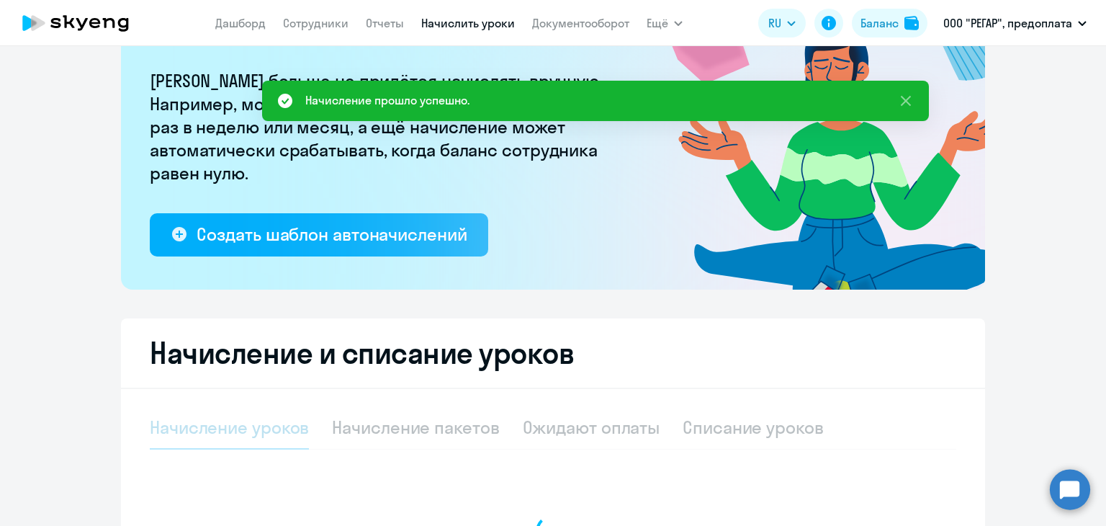
select select "10"
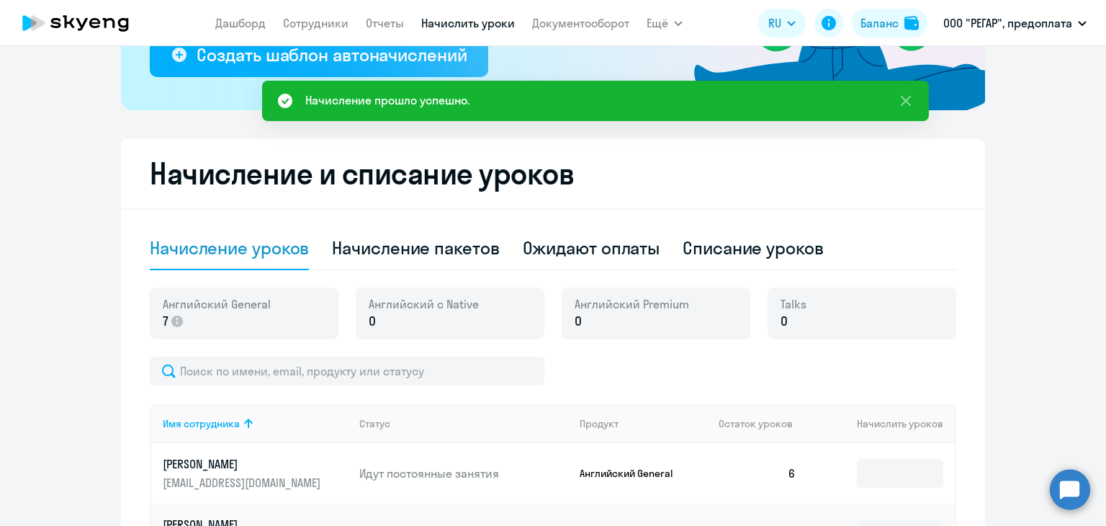
scroll to position [474, 0]
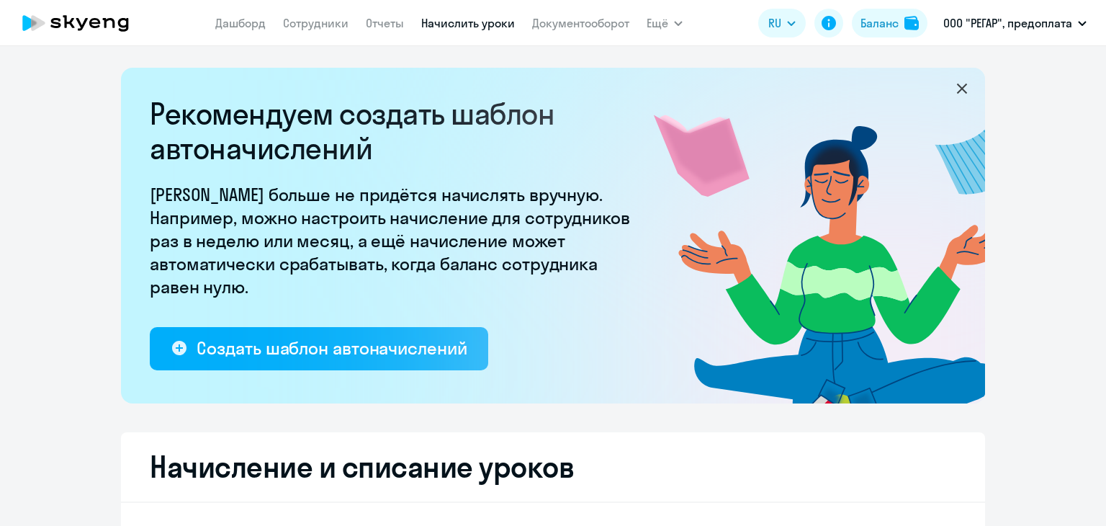
select select "10"
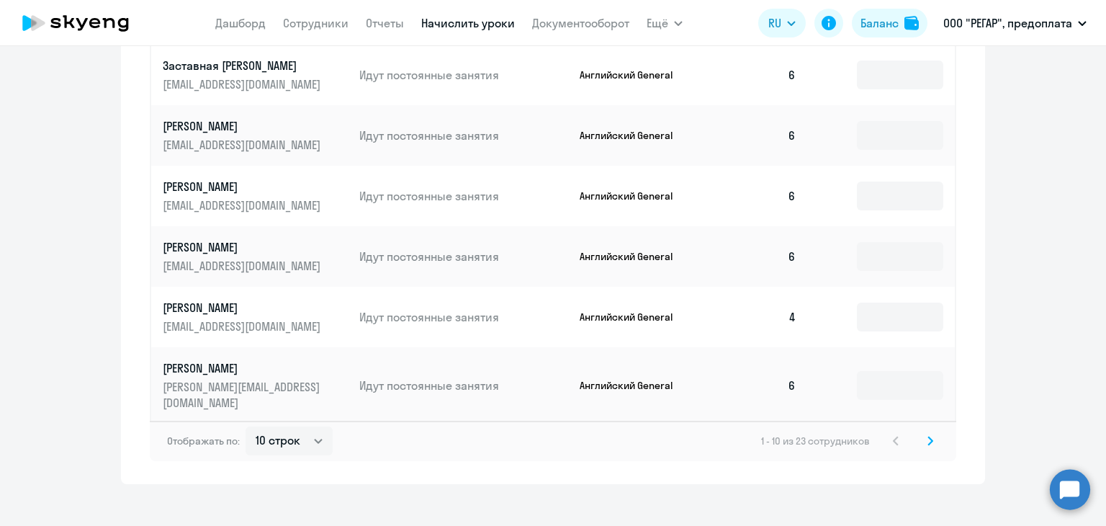
scroll to position [936, 0]
